Goal: Task Accomplishment & Management: Complete application form

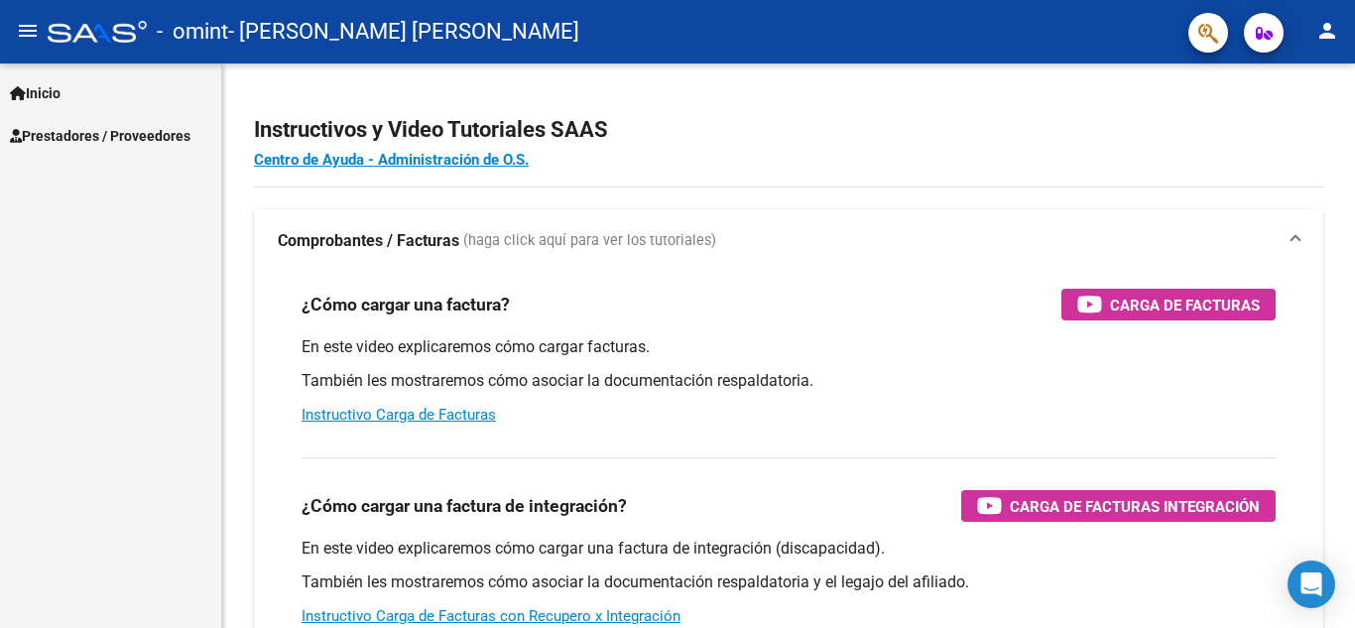
click at [122, 129] on span "Prestadores / Proveedores" at bounding box center [100, 136] width 181 height 22
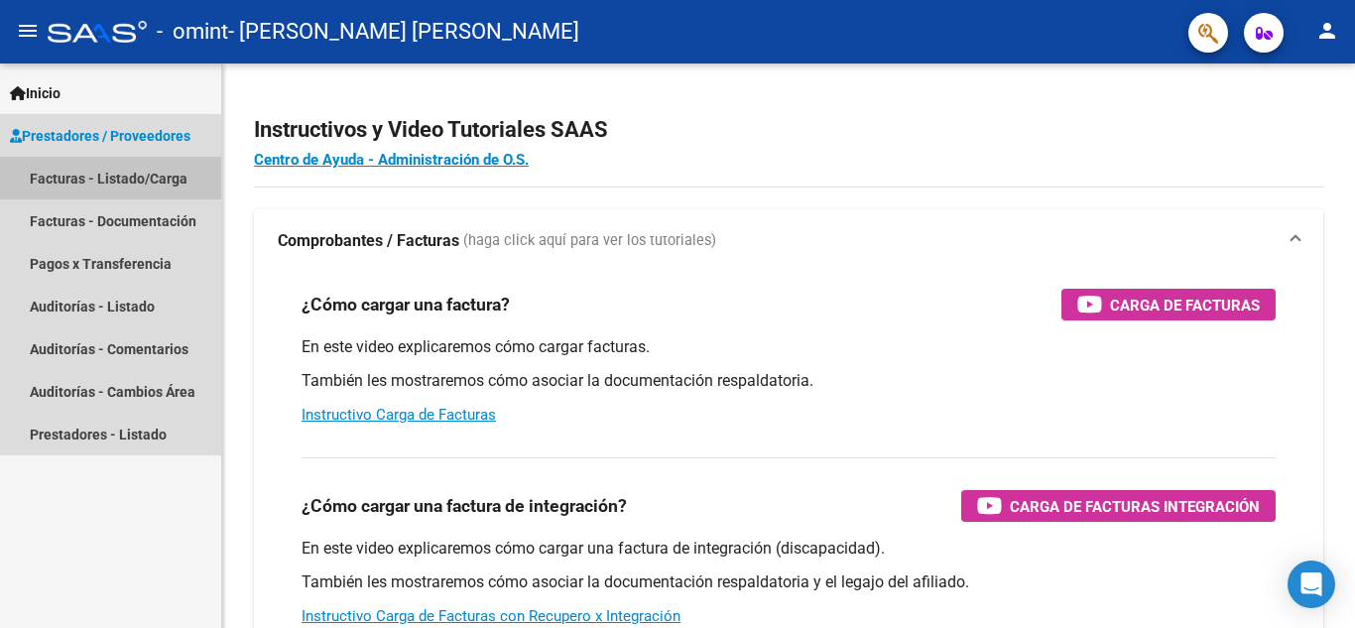
click at [158, 180] on link "Facturas - Listado/Carga" at bounding box center [110, 178] width 221 height 43
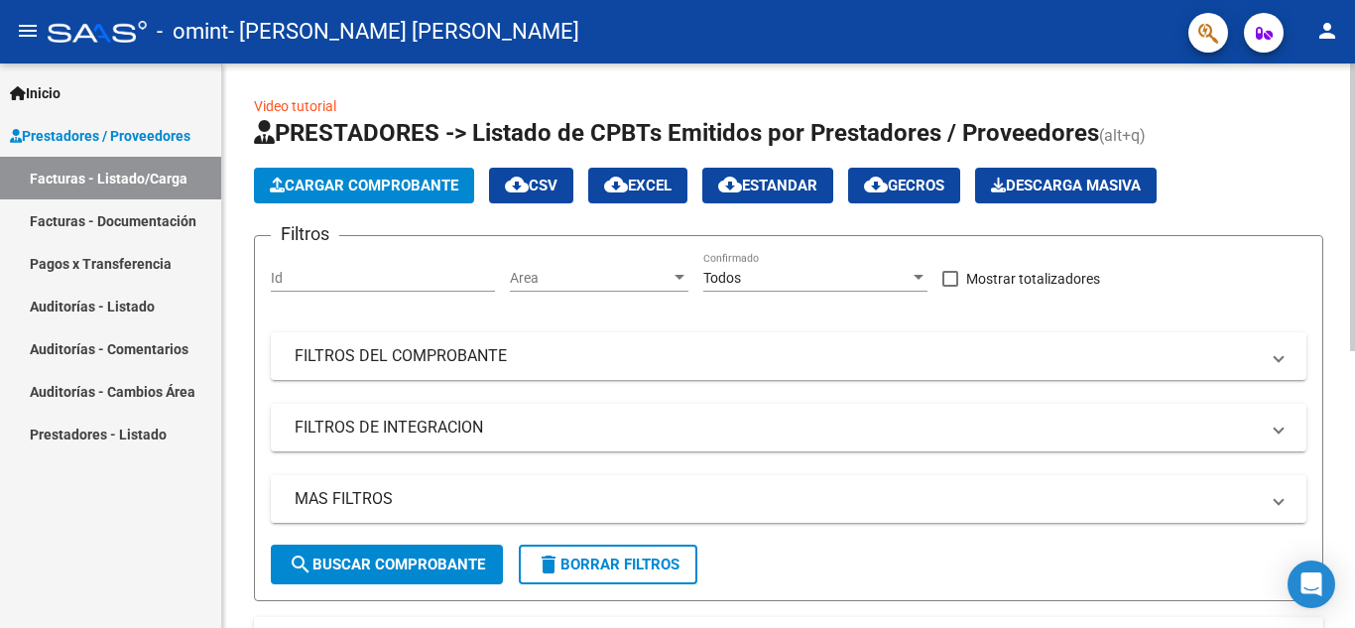
click at [237, 381] on div "Video tutorial PRESTADORES -> Listado de CPBTs Emitidos por Prestadores / Prove…" at bounding box center [788, 609] width 1133 height 1093
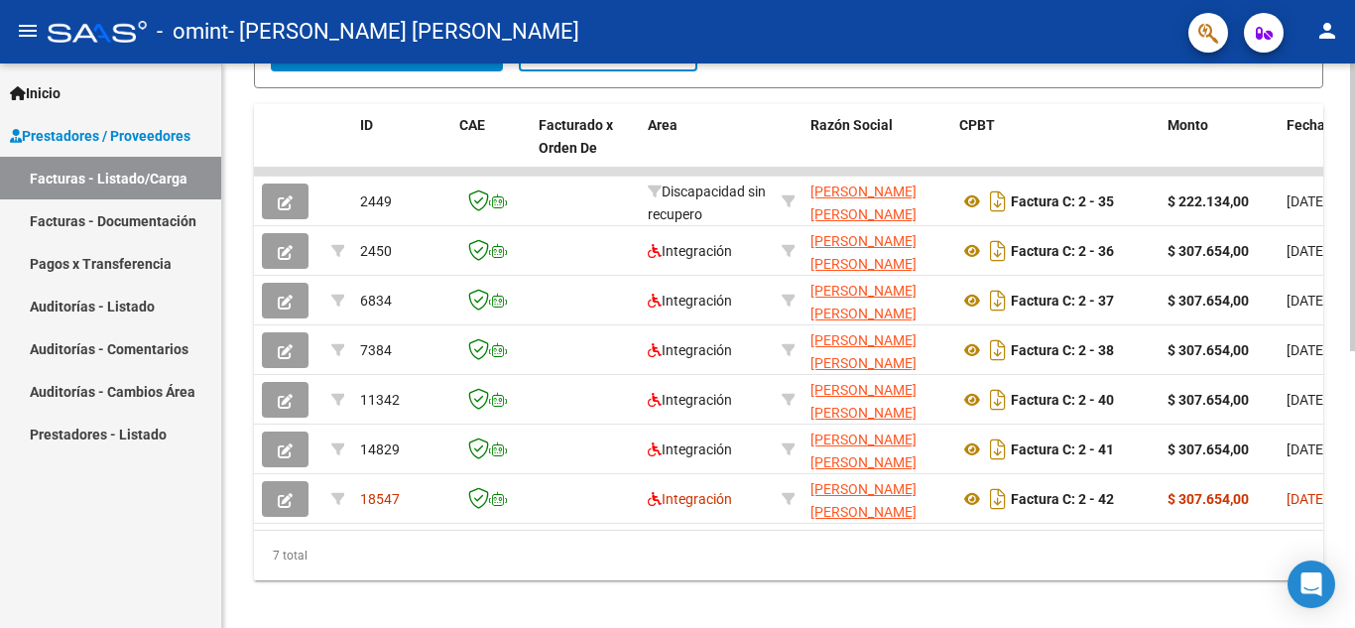
scroll to position [516, 0]
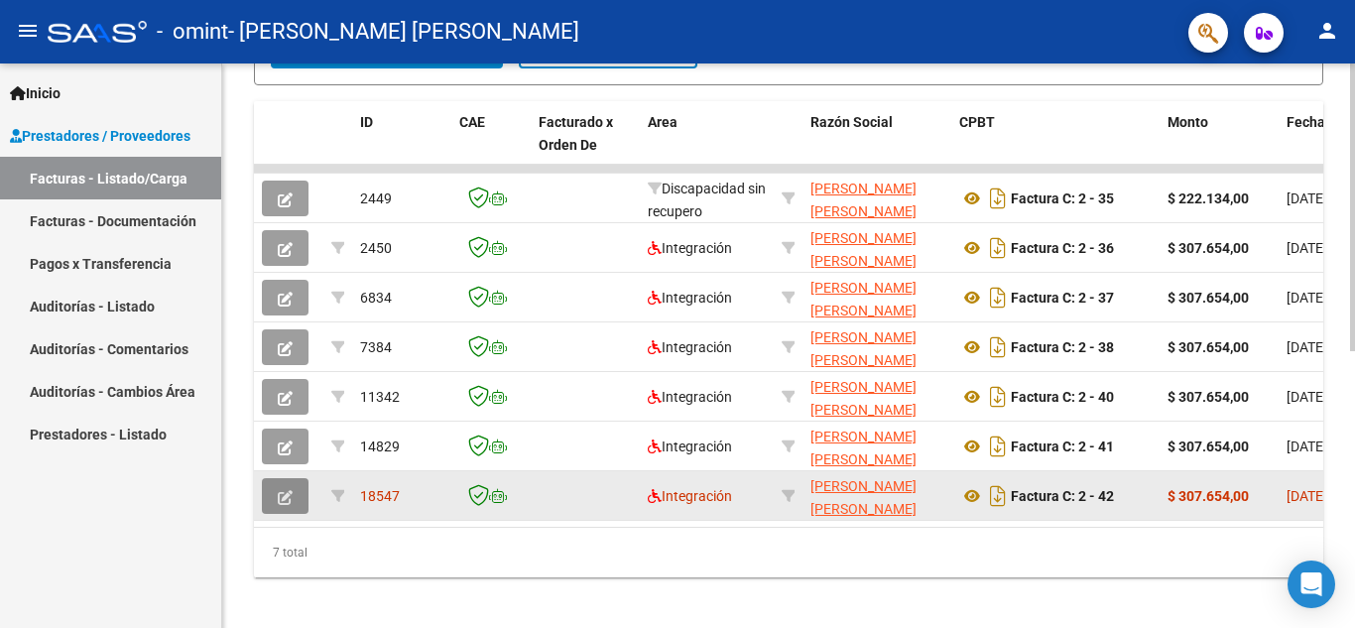
click at [285, 495] on icon "button" at bounding box center [285, 497] width 15 height 15
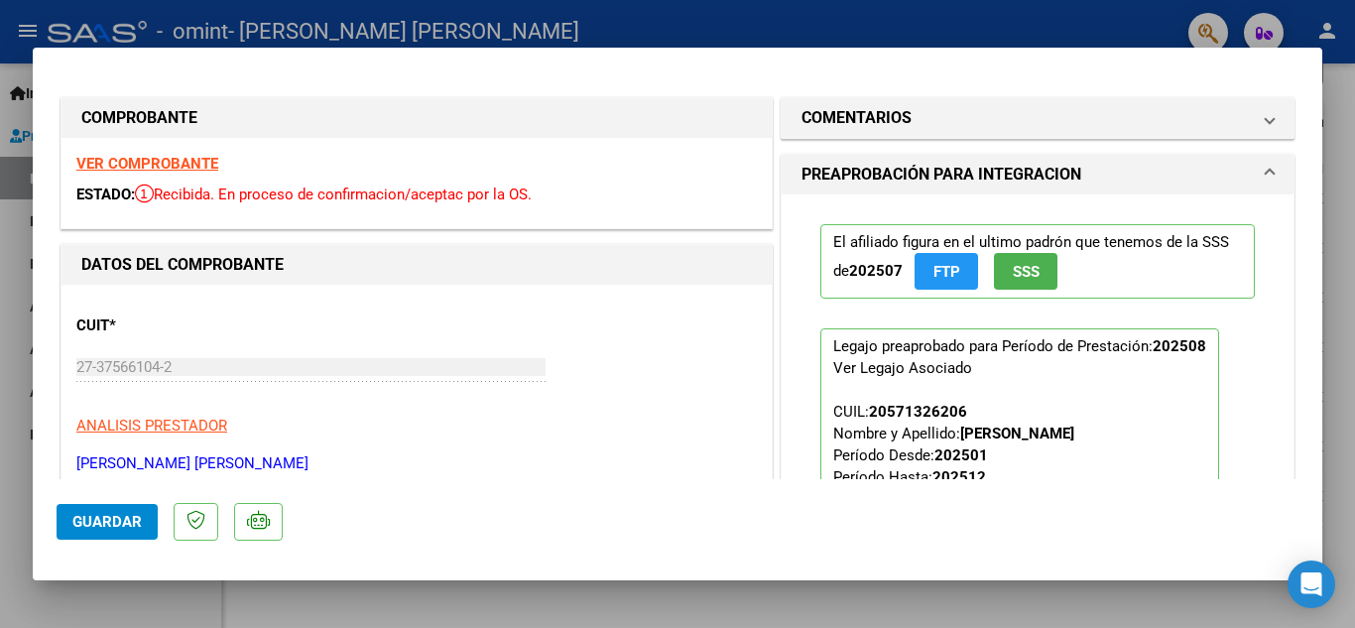
click at [620, 19] on div at bounding box center [677, 314] width 1355 height 628
type input "$ 0,00"
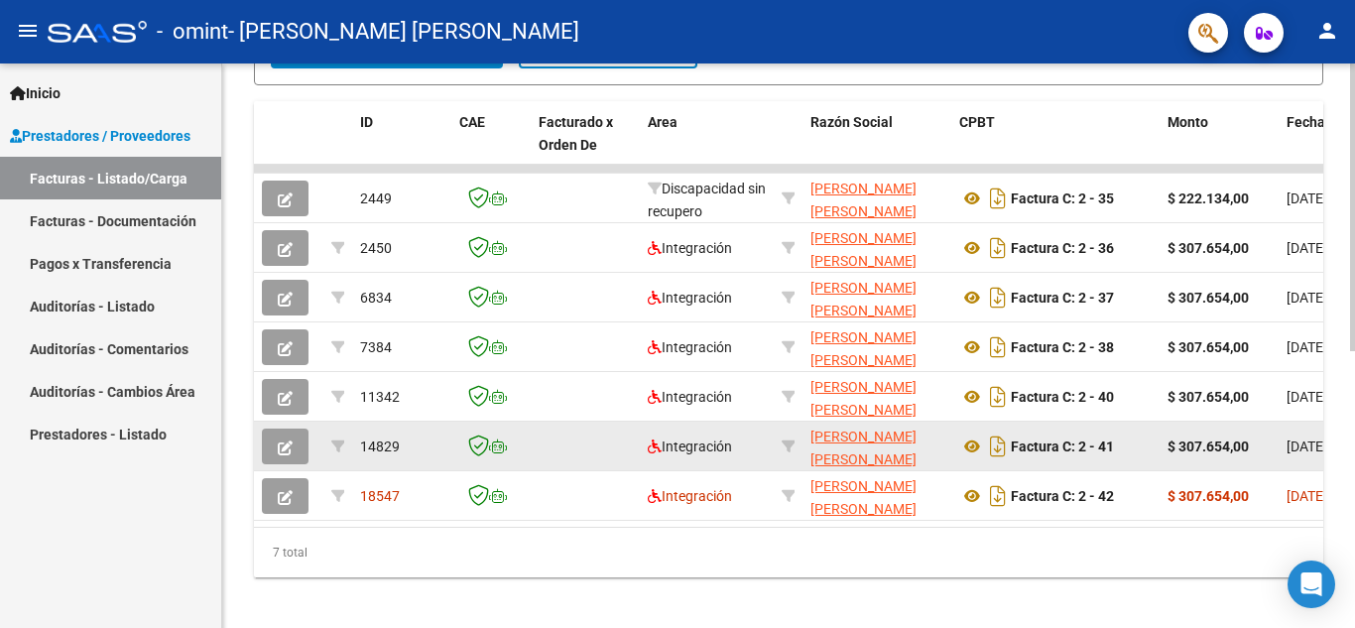
click at [283, 448] on icon "button" at bounding box center [285, 448] width 15 height 15
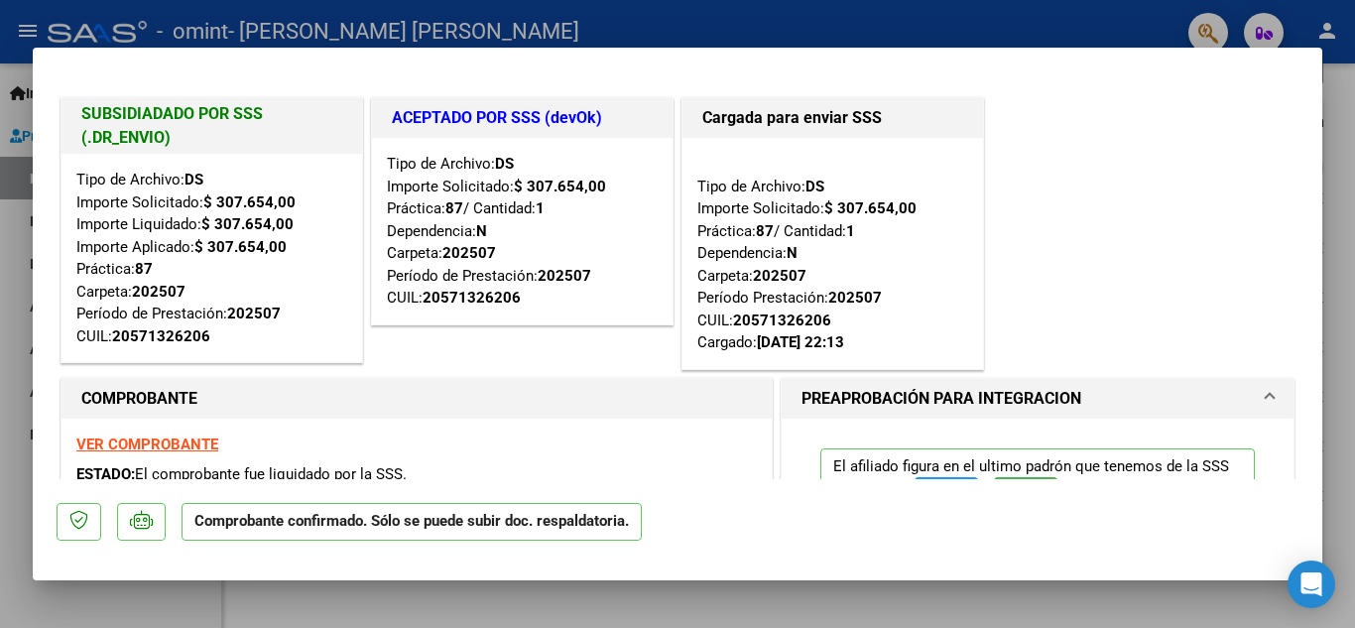
click at [435, 432] on div "VER COMPROBANTE ESTADO: El comprobante fue liquidado por la SSS." at bounding box center [417, 464] width 710 height 90
click at [869, 31] on div at bounding box center [677, 314] width 1355 height 628
type input "$ 0,00"
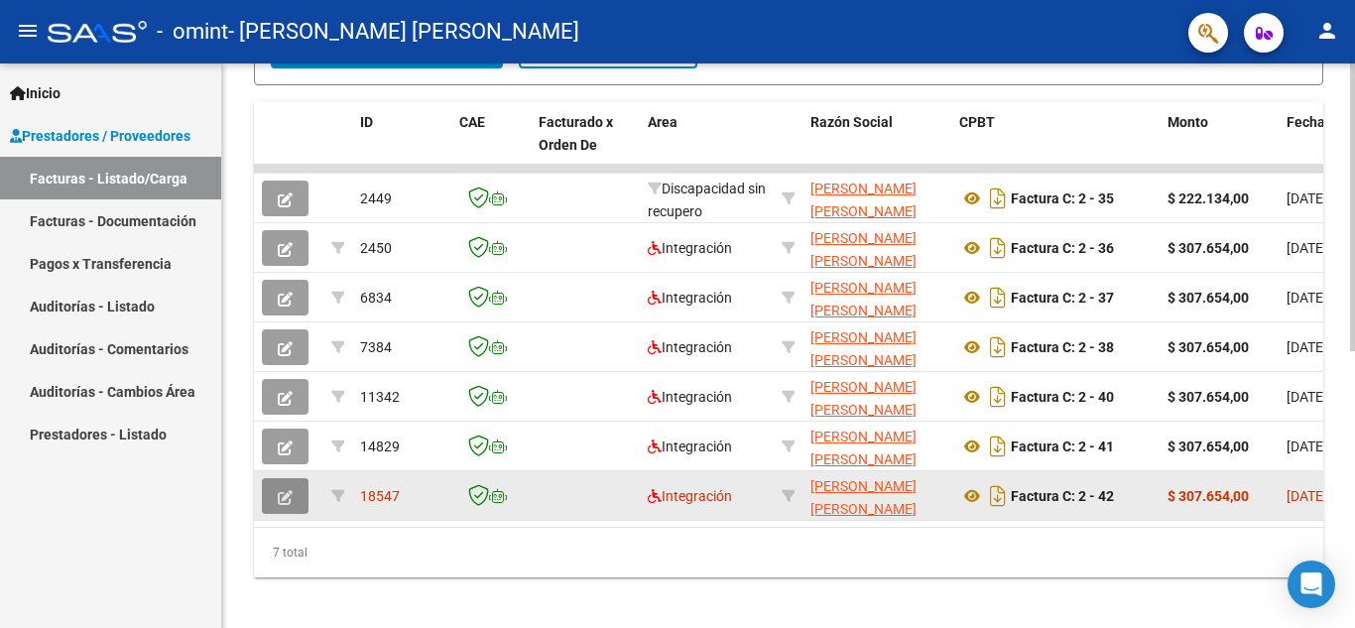
click at [277, 495] on button "button" at bounding box center [285, 496] width 47 height 36
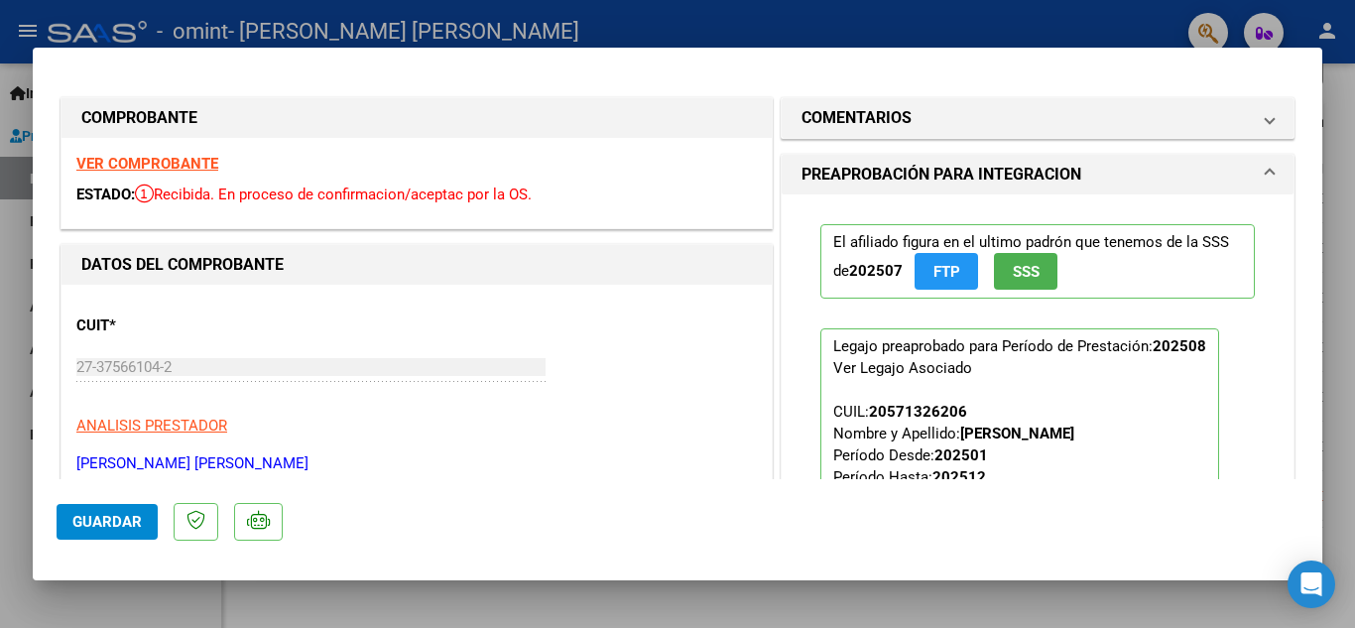
click at [530, 30] on div at bounding box center [677, 314] width 1355 height 628
type input "$ 0,00"
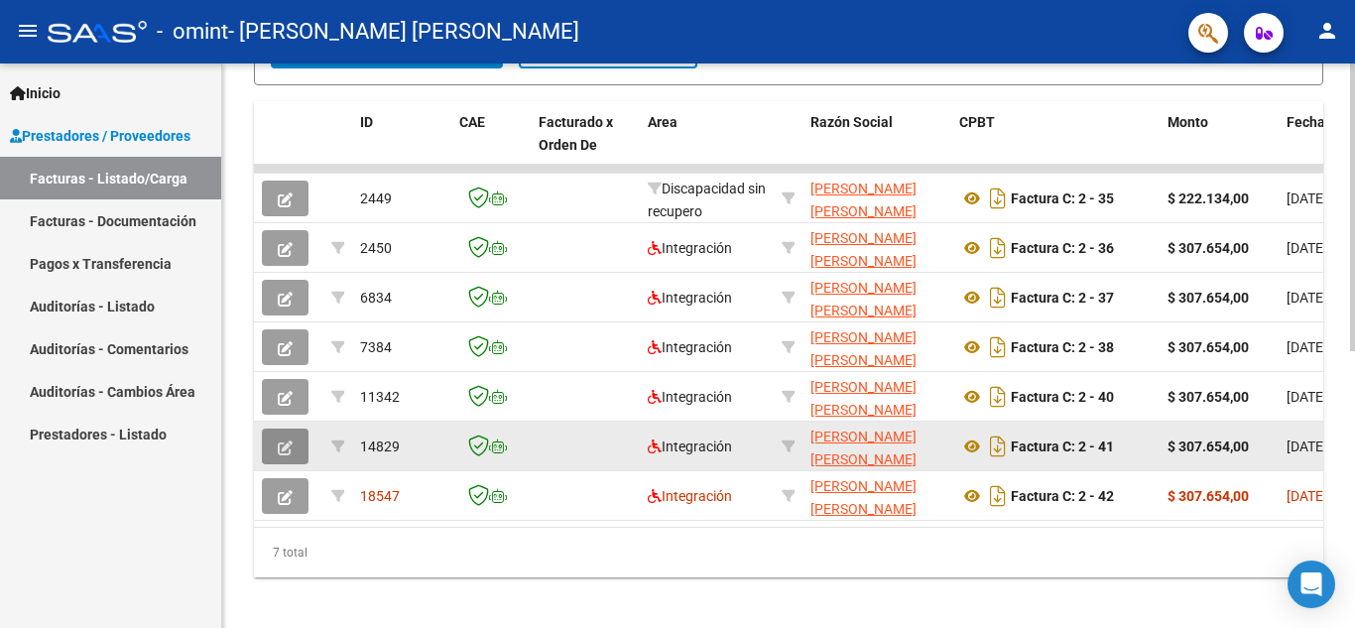
click at [281, 449] on icon "button" at bounding box center [285, 448] width 15 height 15
